Goal: Task Accomplishment & Management: Complete application form

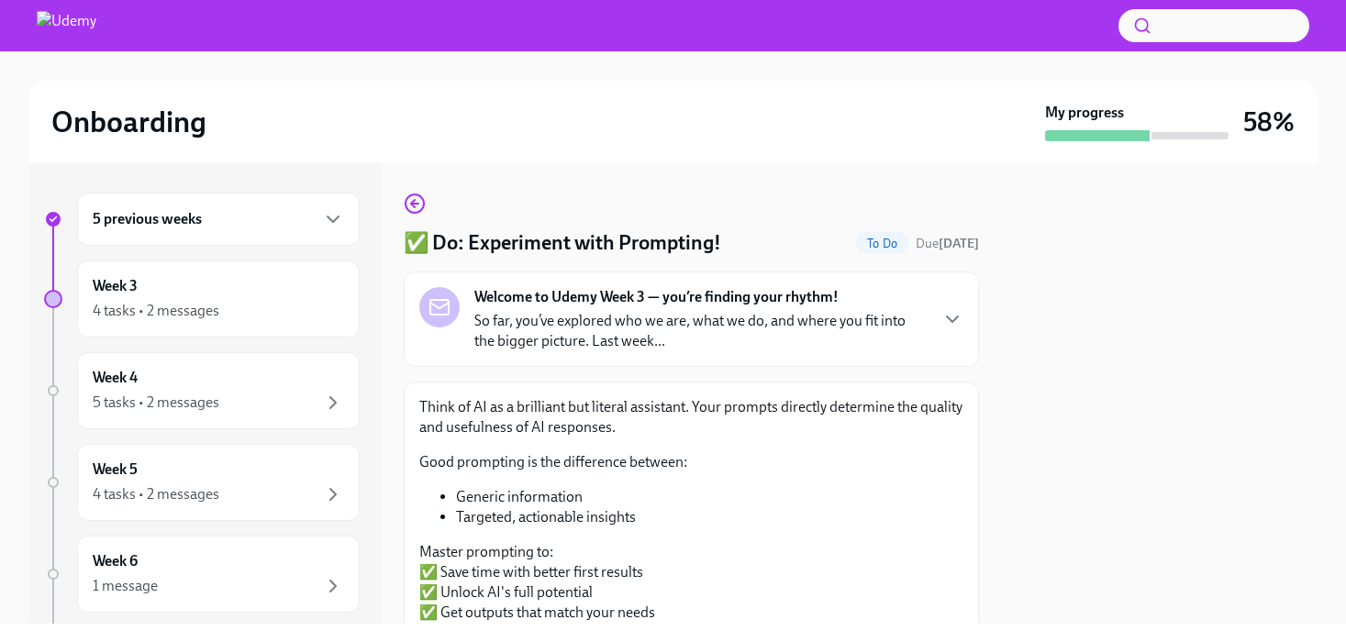
click at [934, 317] on div "Welcome to Udemy Week 3 — you’re finding your rhythm! So far, you’ve explored w…" at bounding box center [691, 319] width 544 height 64
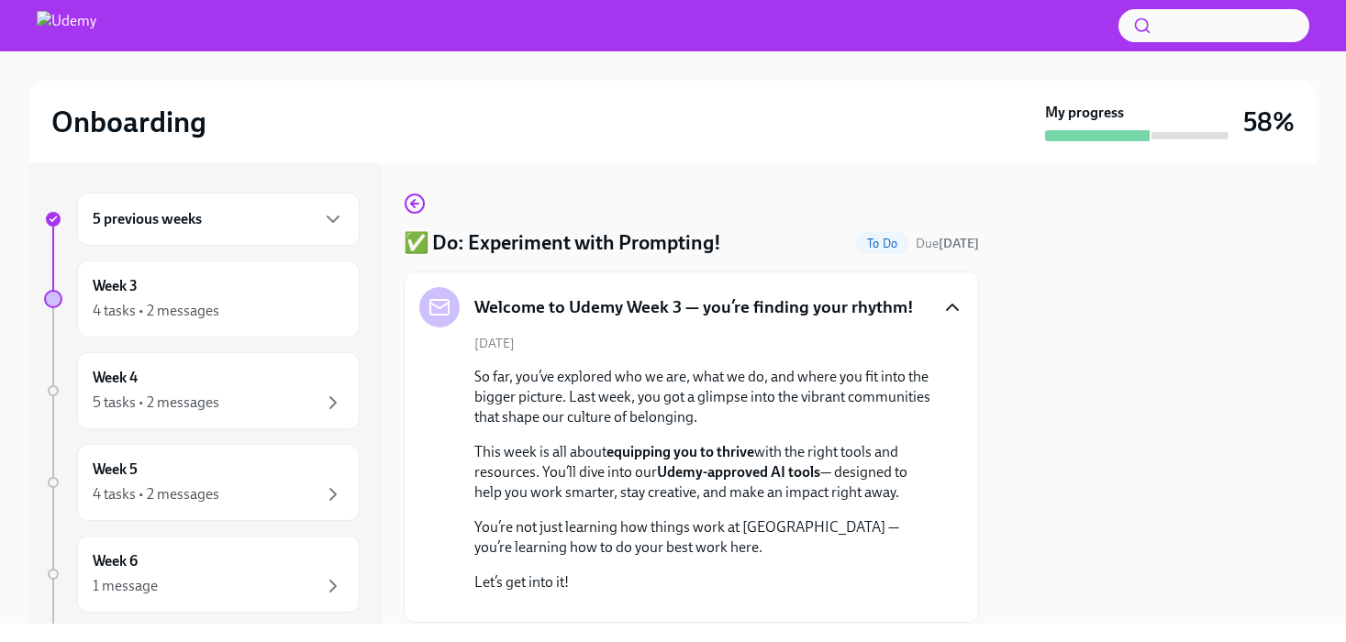
click at [949, 311] on icon "button" at bounding box center [952, 307] width 22 height 22
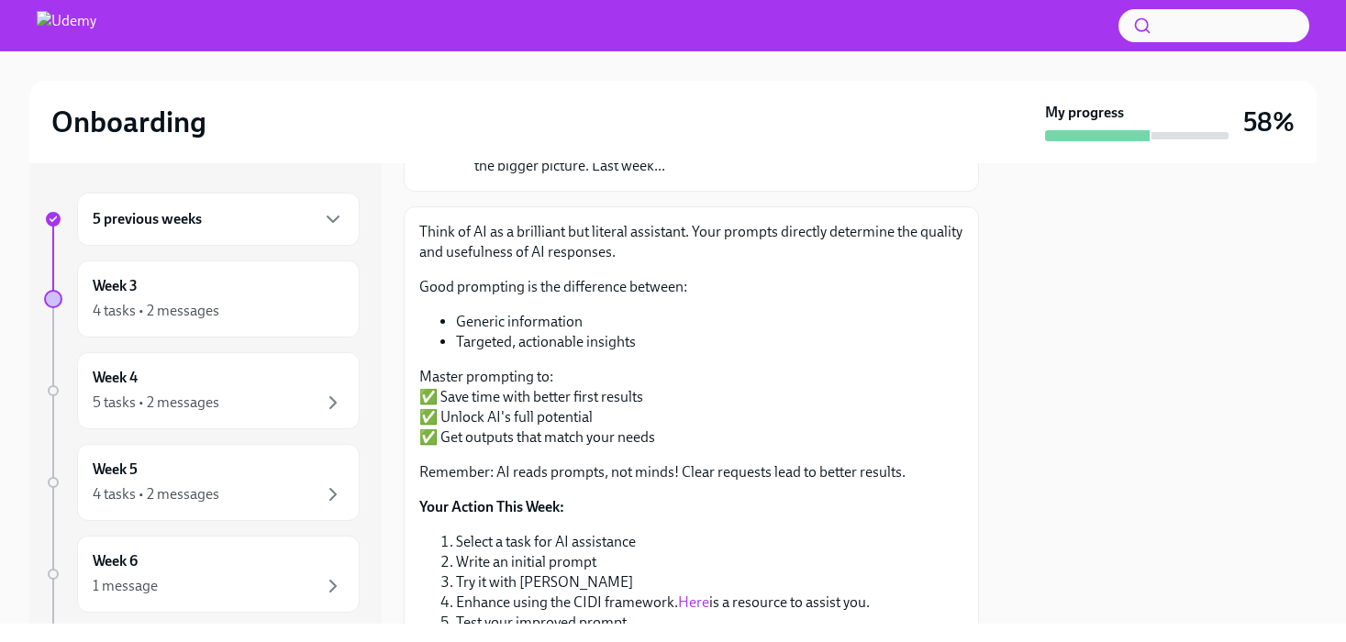
scroll to position [198, 0]
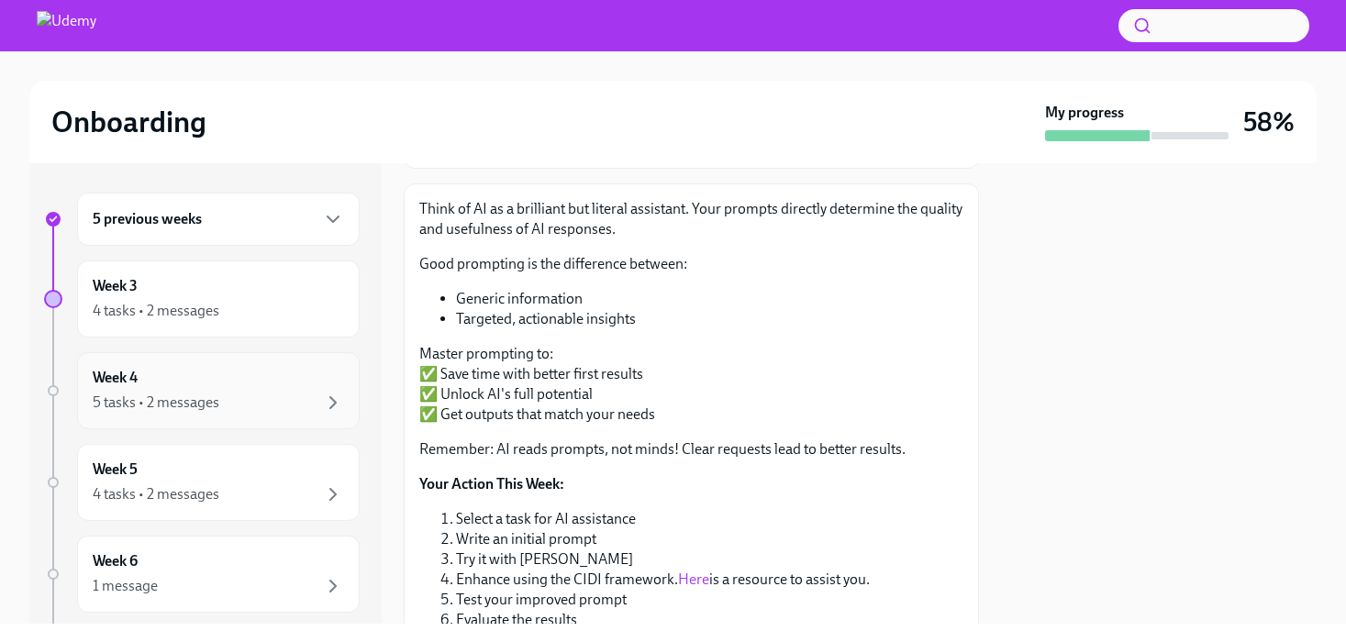
click at [244, 410] on div "5 tasks • 2 messages" at bounding box center [218, 403] width 251 height 22
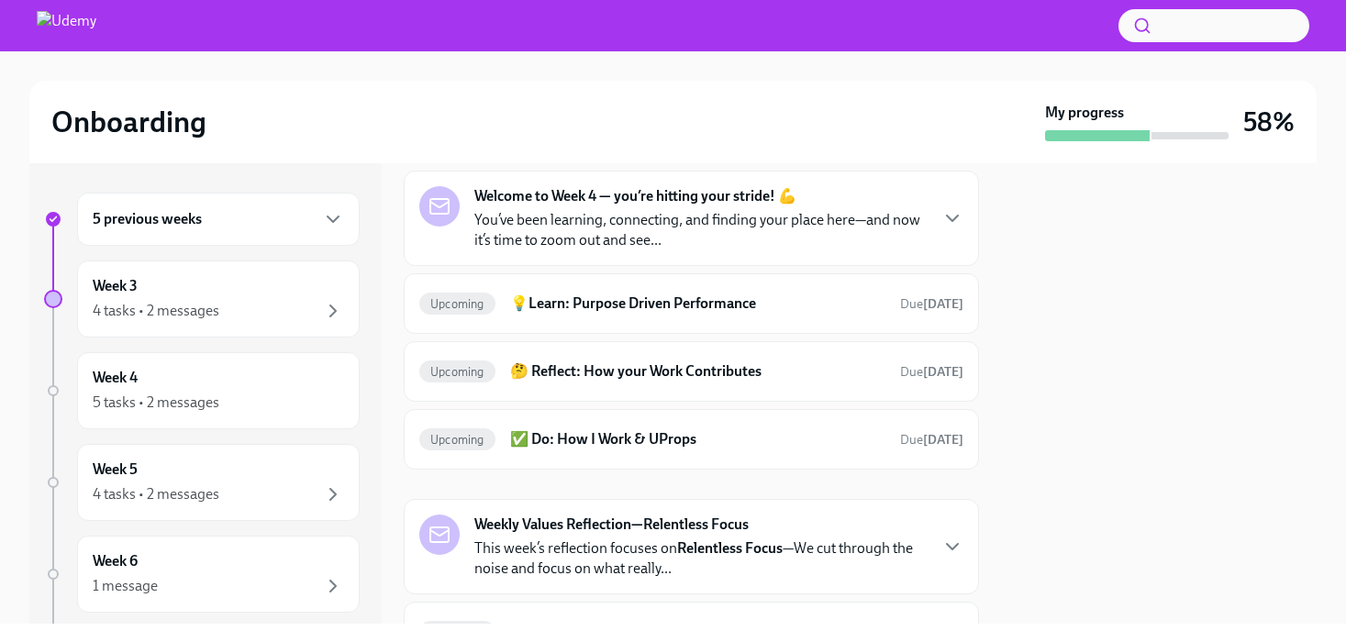
scroll to position [151, 0]
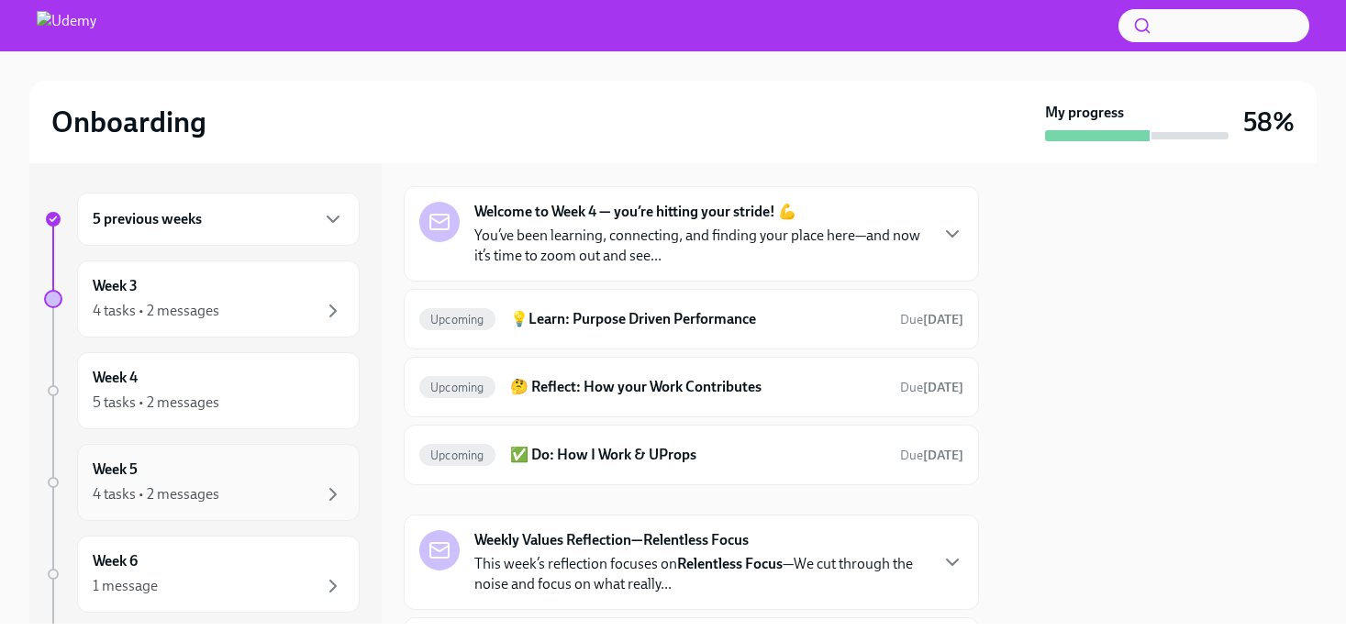
click at [310, 486] on div "4 tasks • 2 messages" at bounding box center [218, 494] width 251 height 22
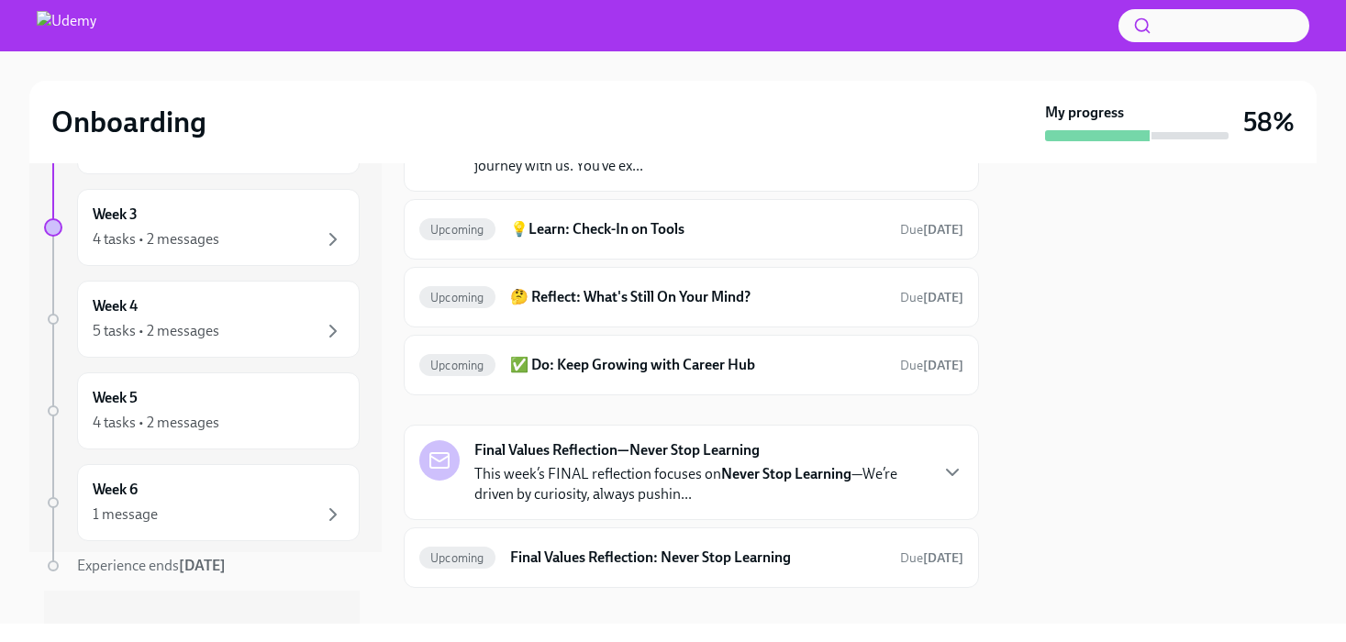
scroll to position [90, 0]
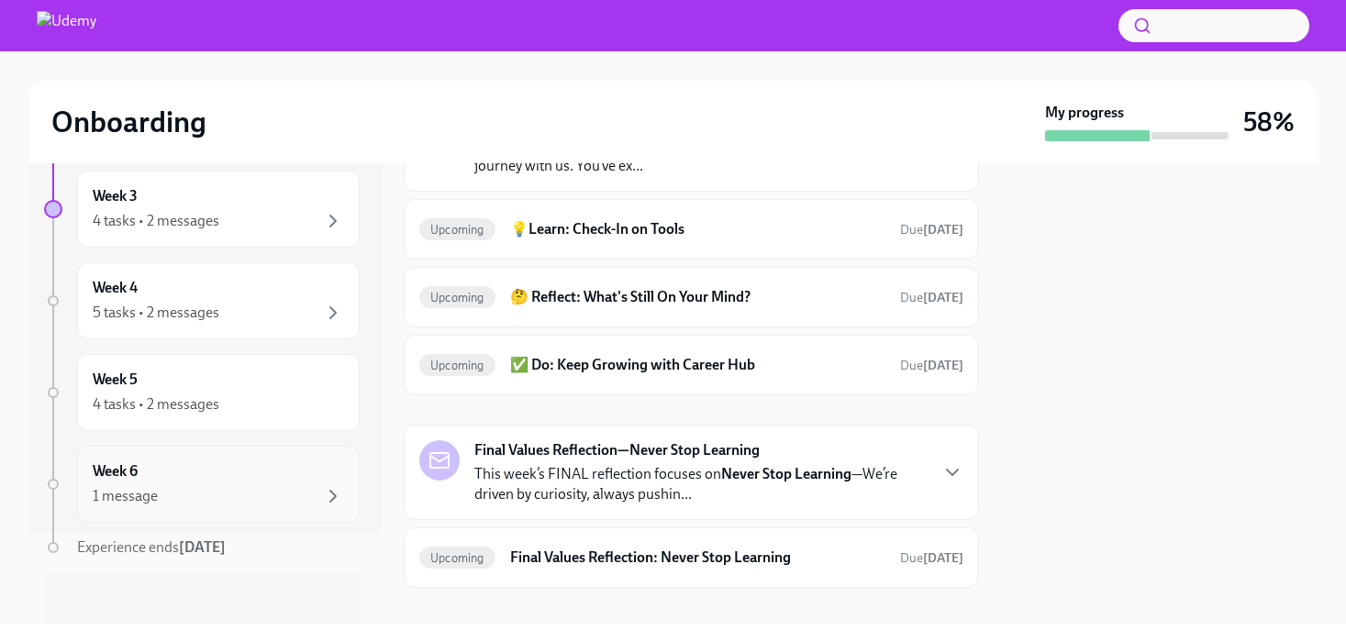
click at [301, 474] on div "Week 6 1 message" at bounding box center [218, 484] width 251 height 46
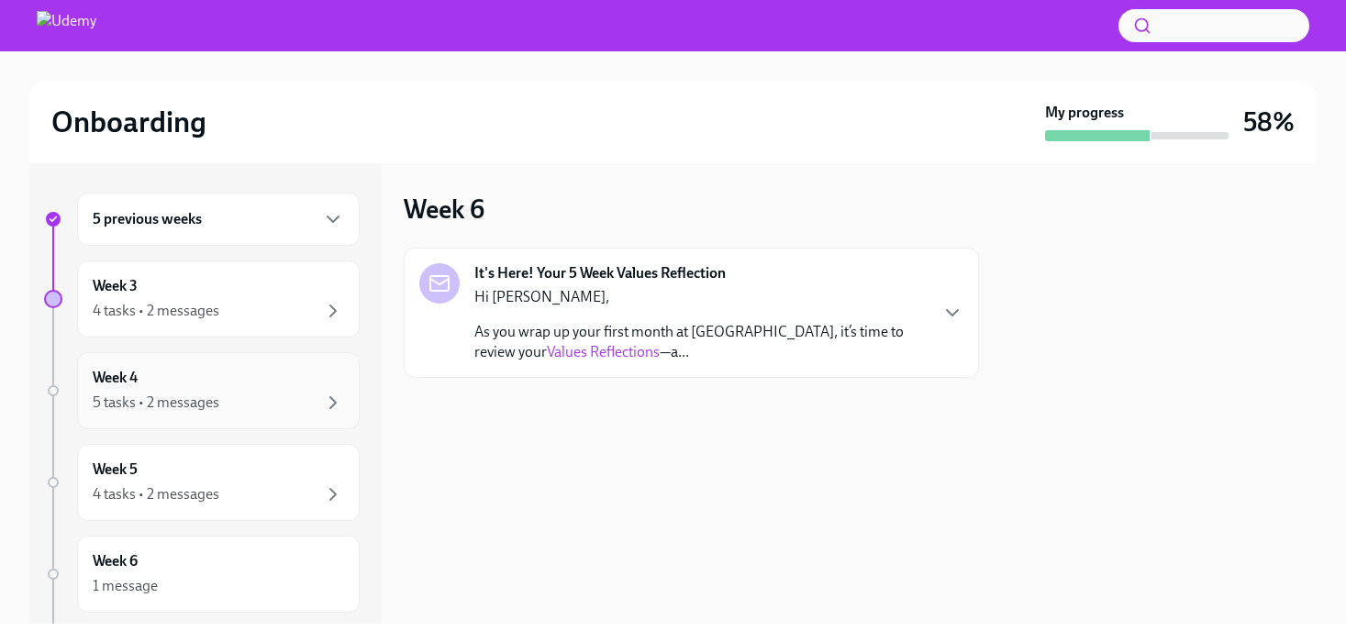
scroll to position [3, 0]
click at [283, 323] on div "Week 3 4 tasks • 2 messages" at bounding box center [218, 296] width 283 height 77
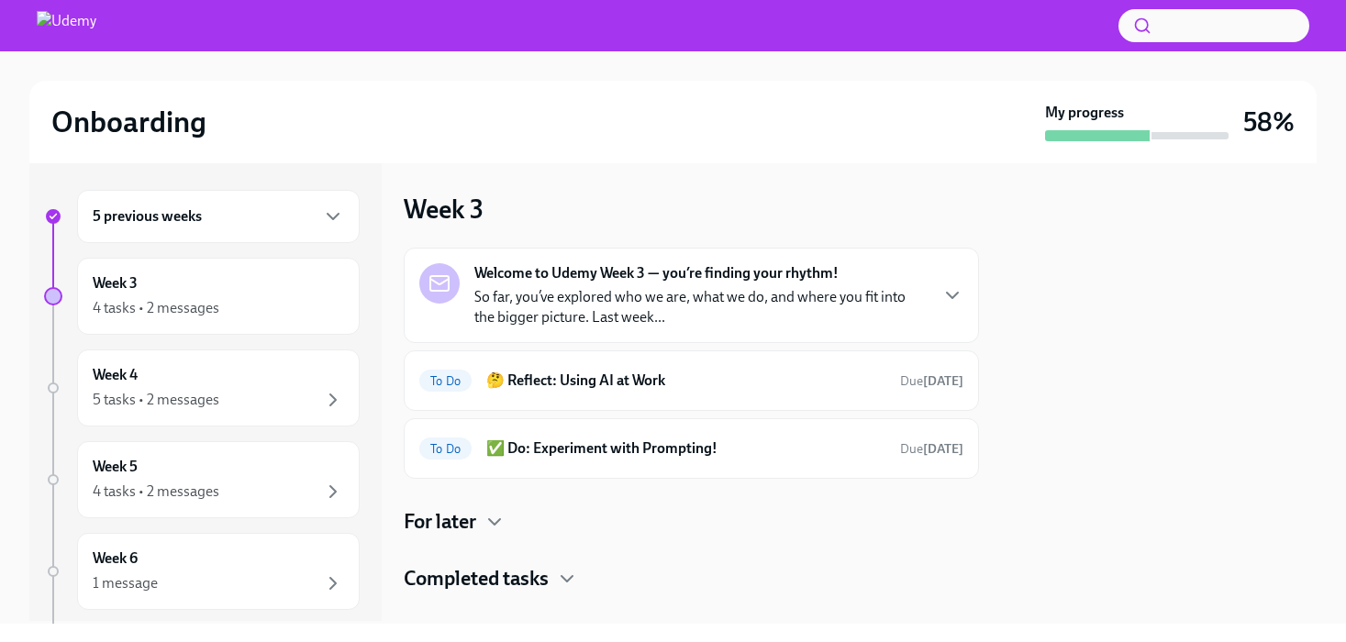
click at [900, 293] on p "So far, you’ve explored who we are, what we do, and where you fit into the bigg…" at bounding box center [700, 307] width 452 height 40
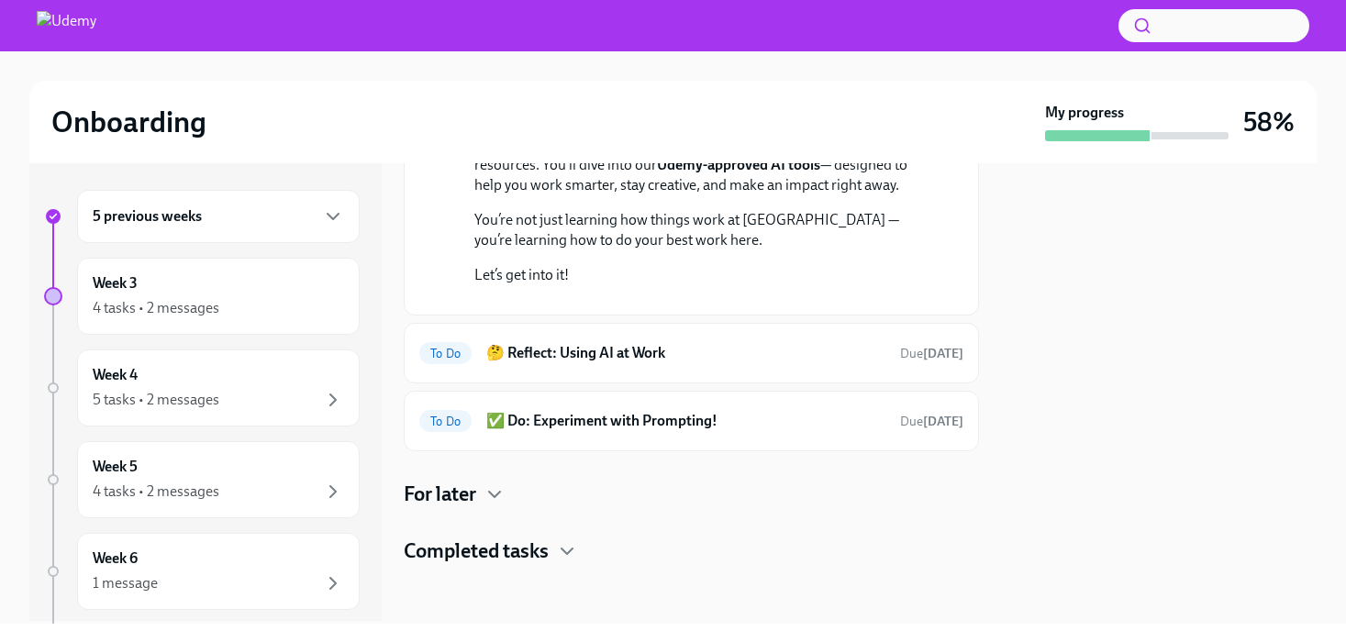
scroll to position [456, 0]
click at [747, 363] on div "To Do 🤔 Reflect: Using AI at Work Due [DATE]" at bounding box center [691, 353] width 544 height 29
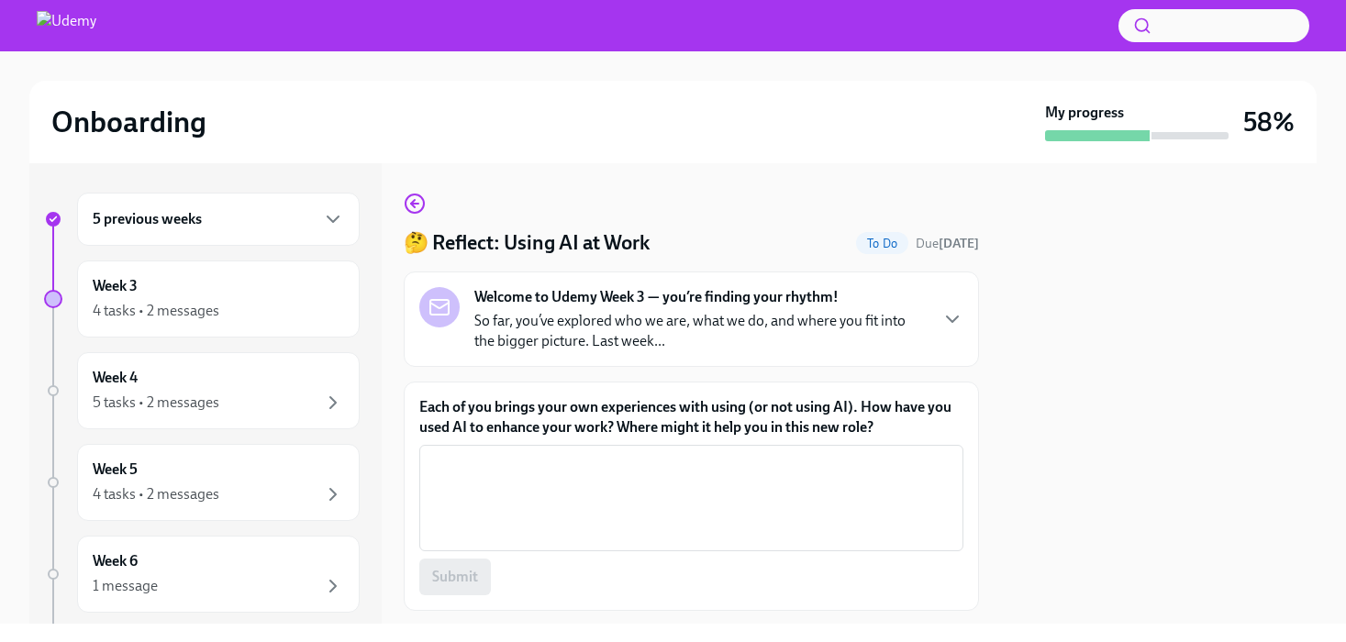
click at [702, 308] on div "Welcome to Udemy Week 3 — you’re finding your rhythm! So far, you’ve explored w…" at bounding box center [700, 319] width 452 height 64
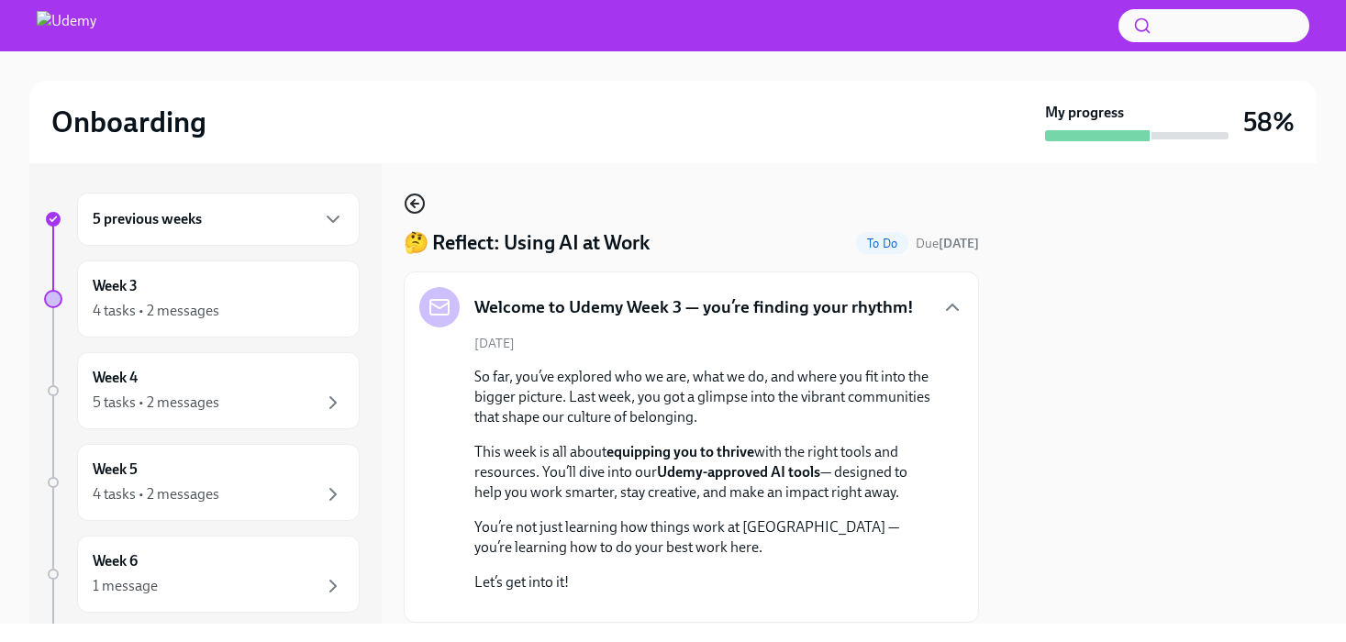
click at [416, 198] on icon "button" at bounding box center [415, 204] width 22 height 22
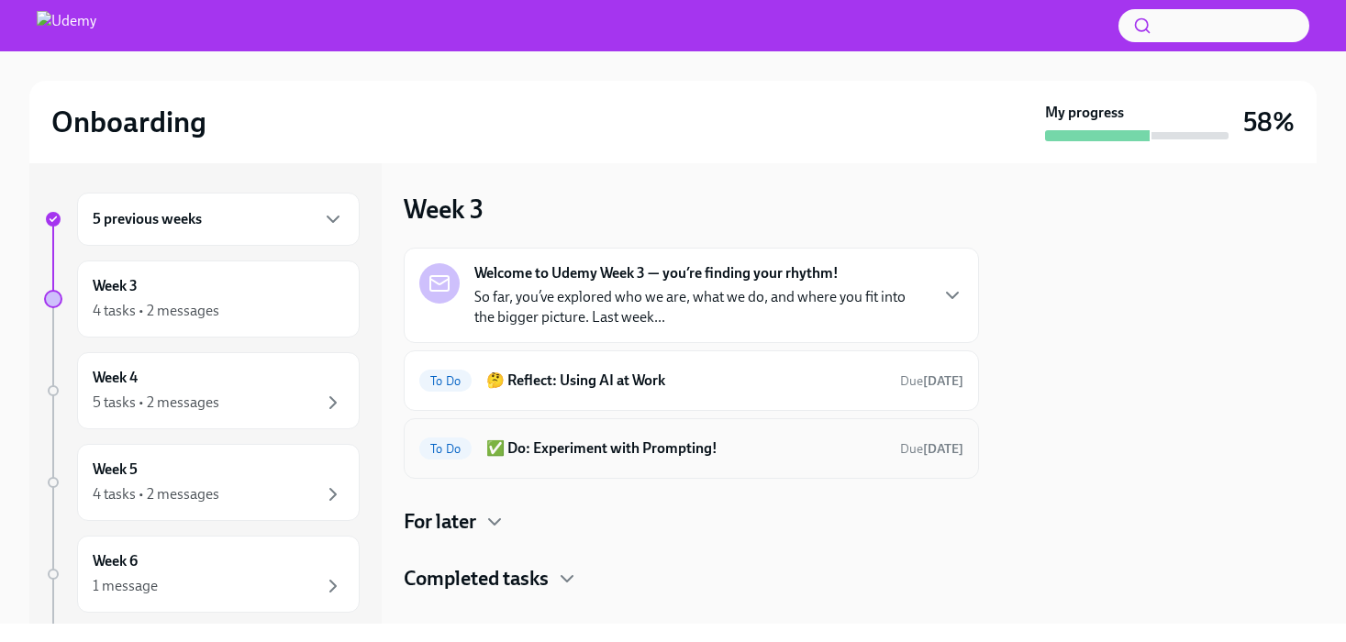
click at [604, 447] on h6 "✅ Do: Experiment with Prompting!" at bounding box center [685, 449] width 399 height 20
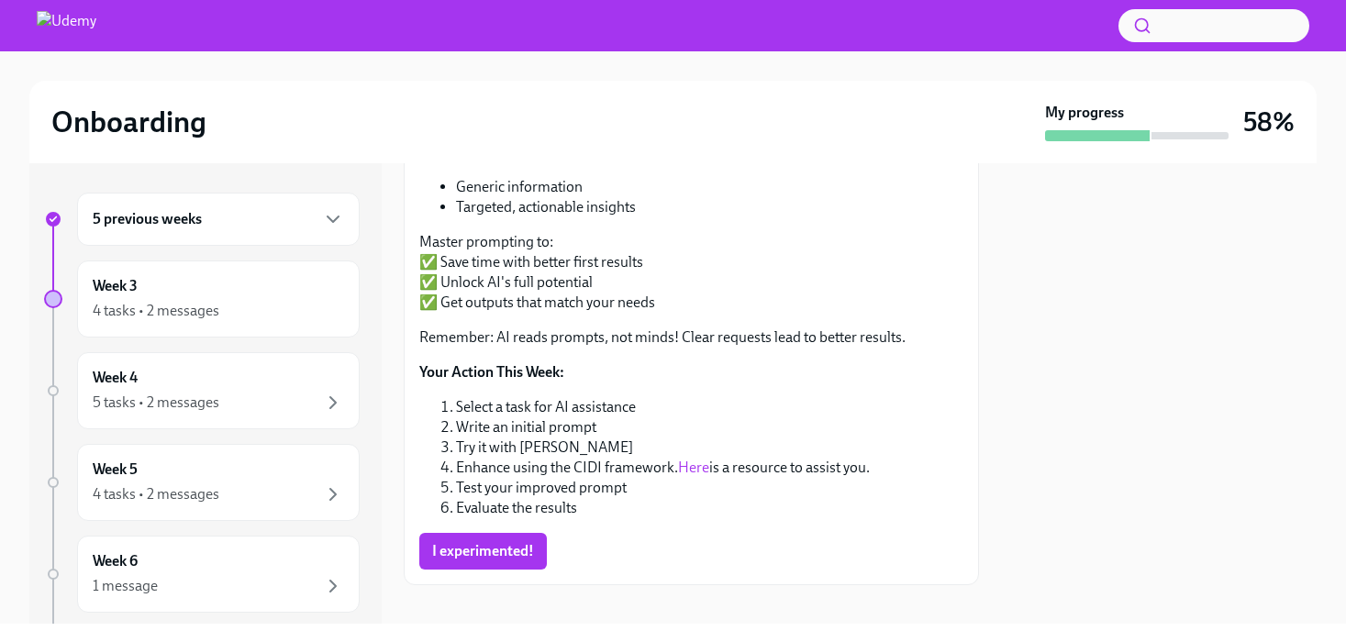
scroll to position [330, 0]
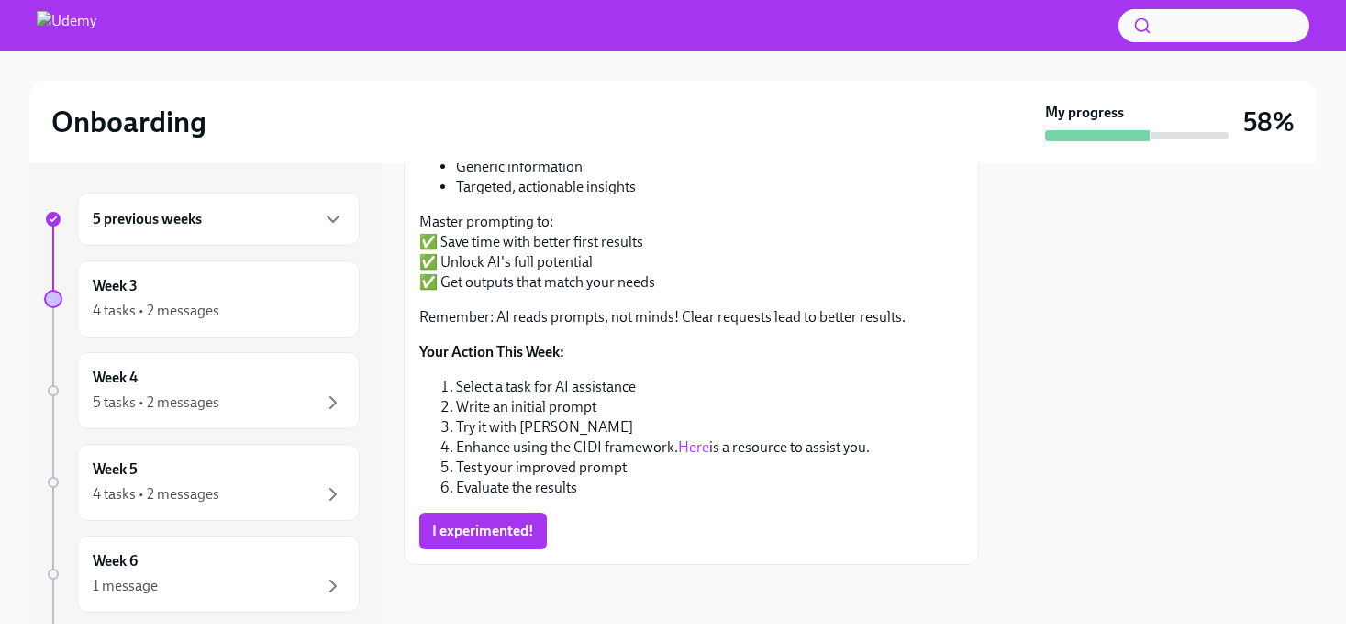
click at [695, 447] on link "Here" at bounding box center [693, 447] width 31 height 17
click at [447, 540] on button "I experimented!" at bounding box center [483, 531] width 128 height 37
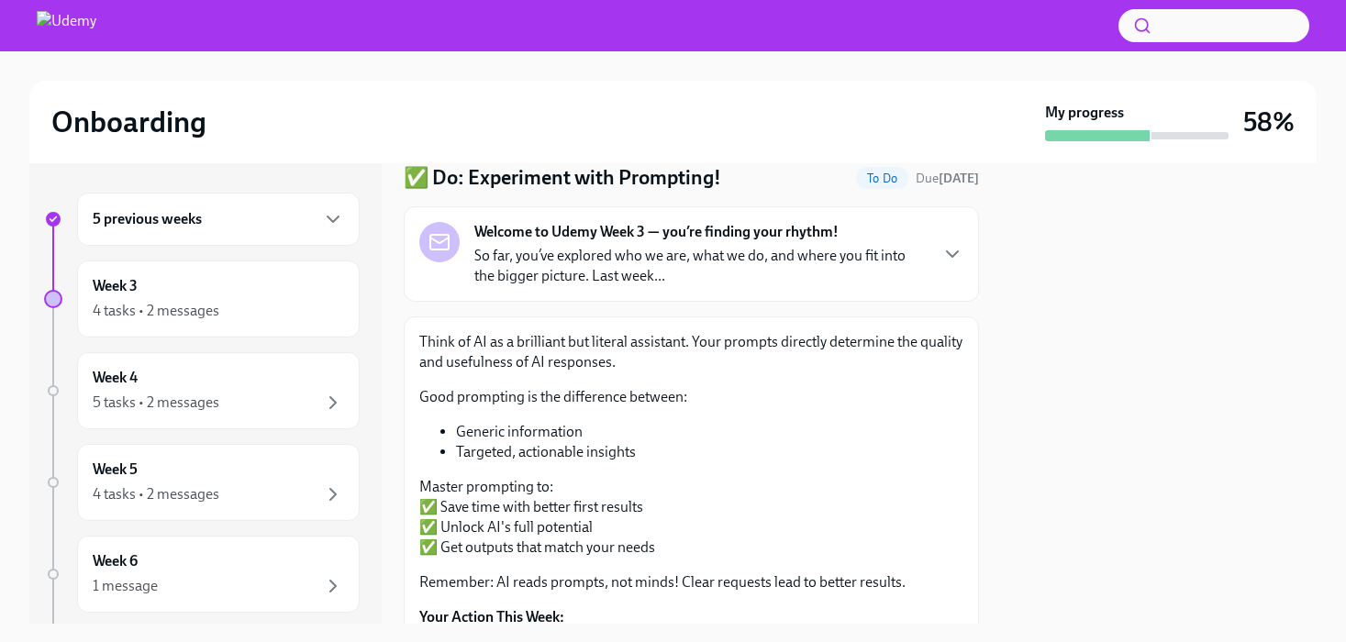
scroll to position [0, 0]
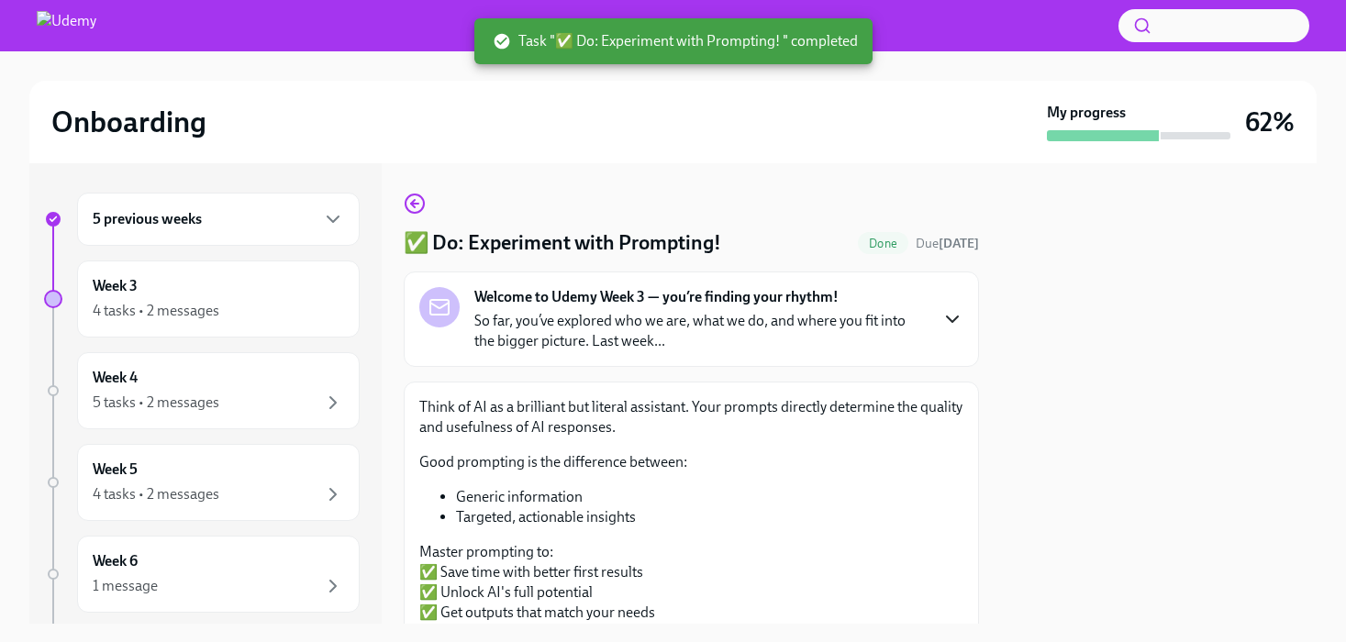
click at [948, 320] on icon "button" at bounding box center [952, 319] width 22 height 22
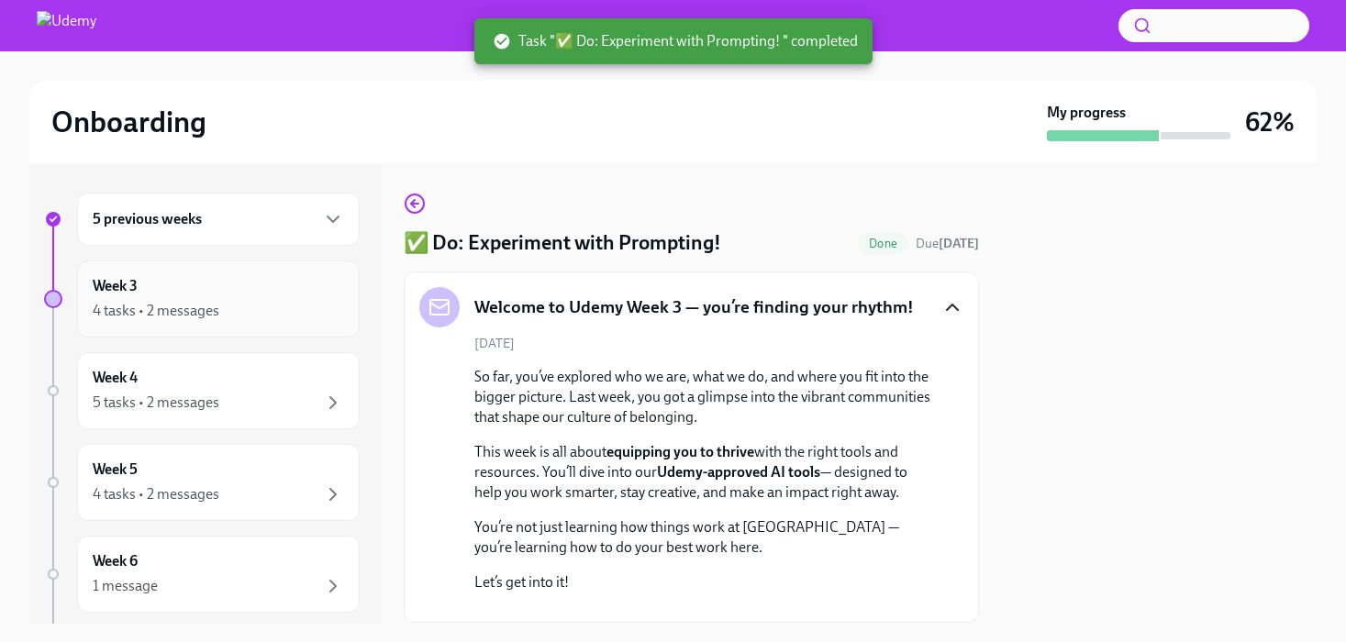
click at [183, 321] on div "4 tasks • 2 messages" at bounding box center [218, 311] width 251 height 22
